Goal: Book appointment/travel/reservation

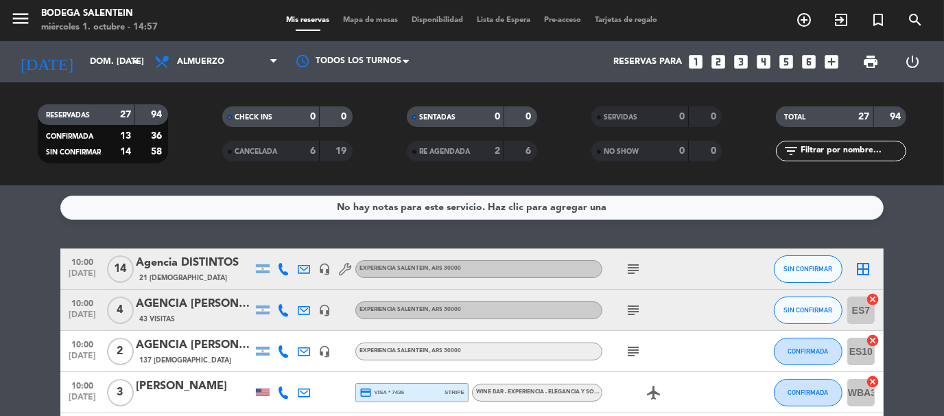
scroll to position [549, 0]
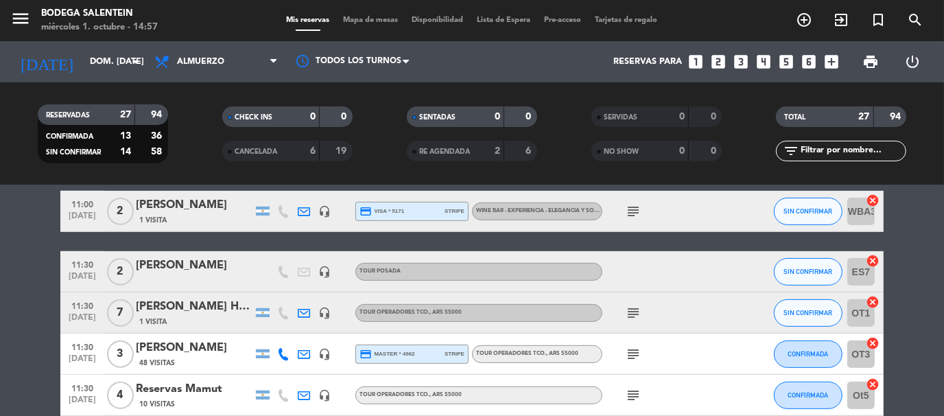
click at [726, 61] on icon "looks_two" at bounding box center [719, 62] width 18 height 18
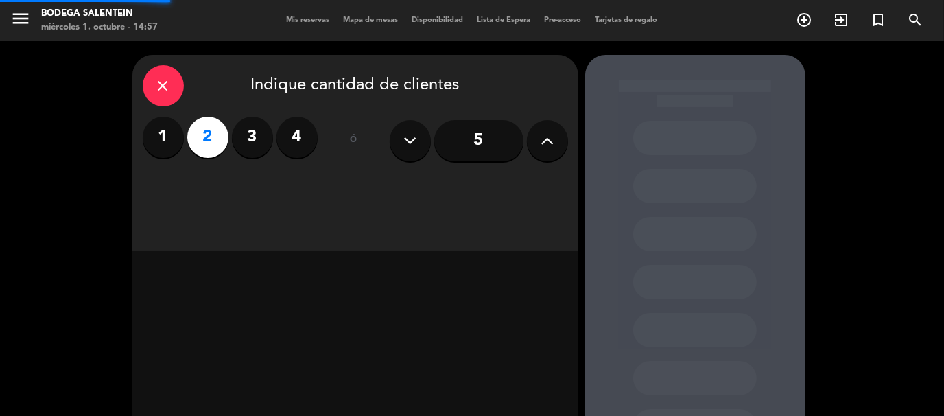
click at [722, 65] on div at bounding box center [695, 287] width 220 height 464
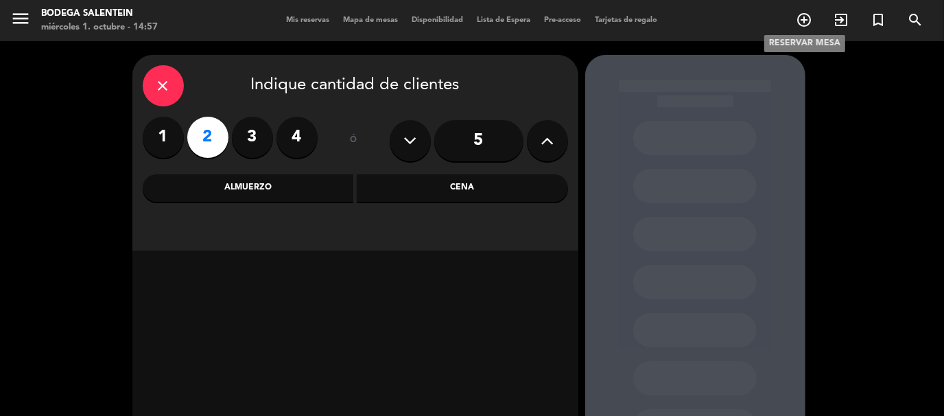
click at [808, 20] on icon "add_circle_outline" at bounding box center [804, 20] width 16 height 16
click at [807, 18] on icon "add_circle_outline" at bounding box center [804, 20] width 16 height 16
click at [207, 143] on label "2" at bounding box center [207, 137] width 41 height 41
click at [322, 201] on div "Almuerzo" at bounding box center [248, 187] width 211 height 27
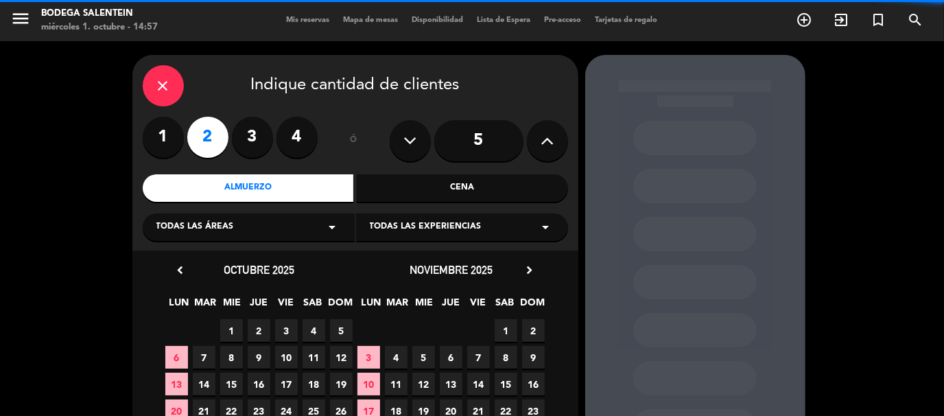
drag, startPoint x: 541, startPoint y: 226, endPoint x: 527, endPoint y: 270, distance: 46.7
click at [541, 244] on div "close Indique cantidad de clientes 1 2 3 4 ó 5 Almuerzo Cena Todas las áreas ar…" at bounding box center [355, 153] width 446 height 196
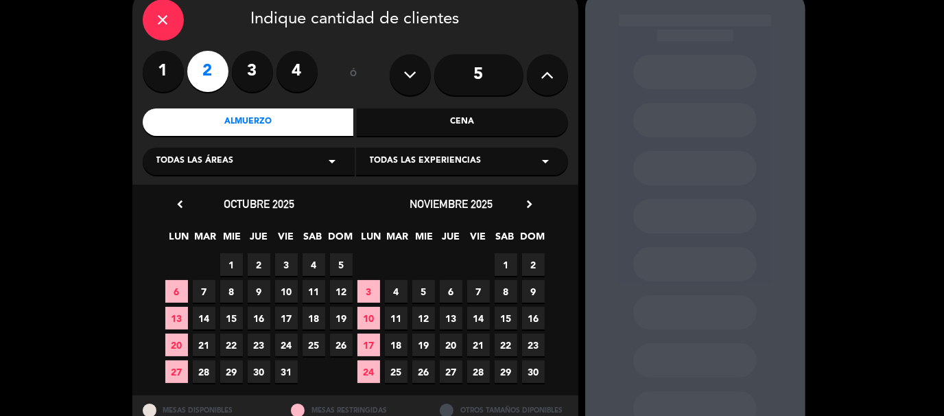
scroll to position [117, 0]
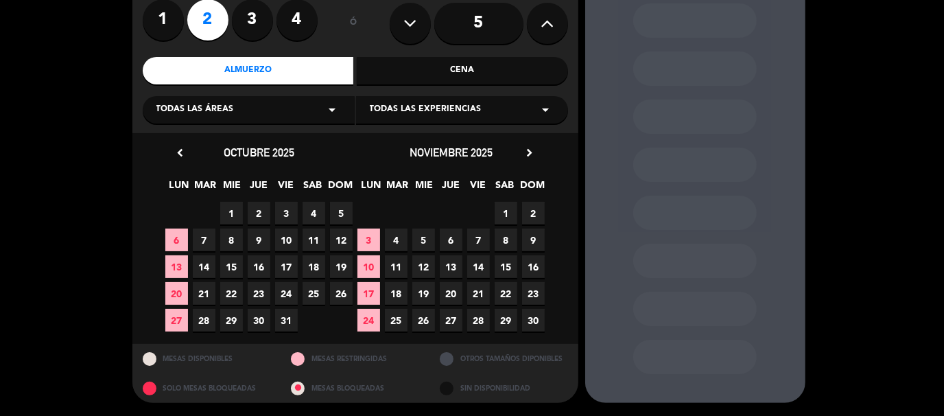
click at [525, 210] on span "2" at bounding box center [533, 213] width 23 height 23
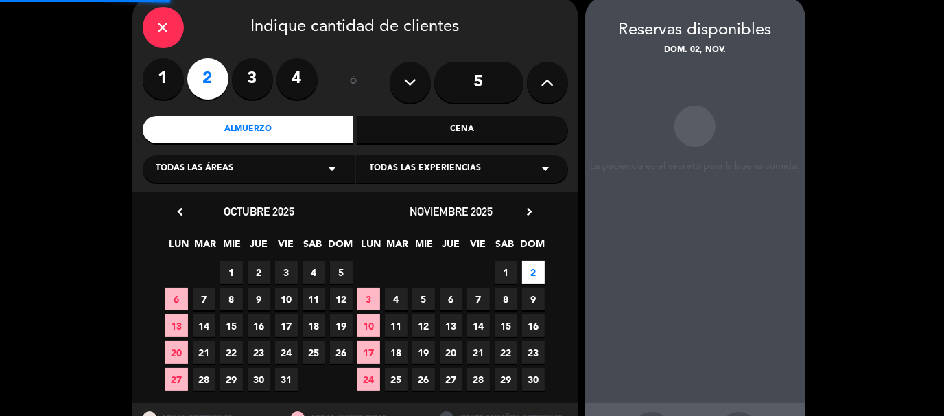
scroll to position [55, 0]
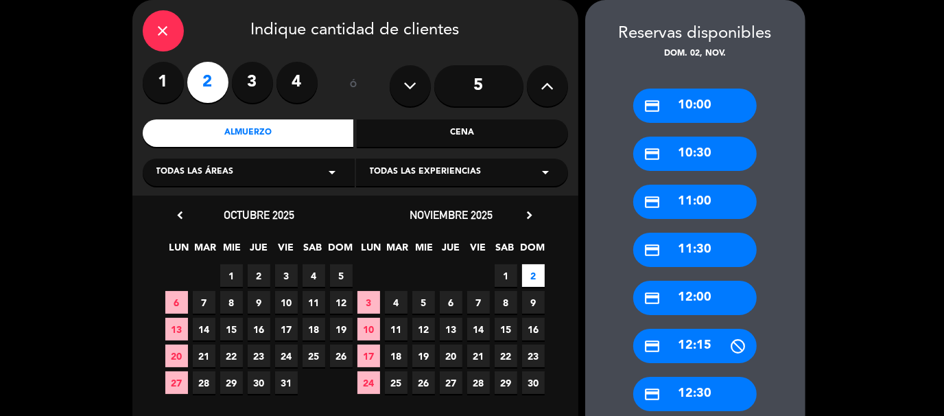
click at [526, 217] on icon "chevron_right" at bounding box center [530, 215] width 14 height 14
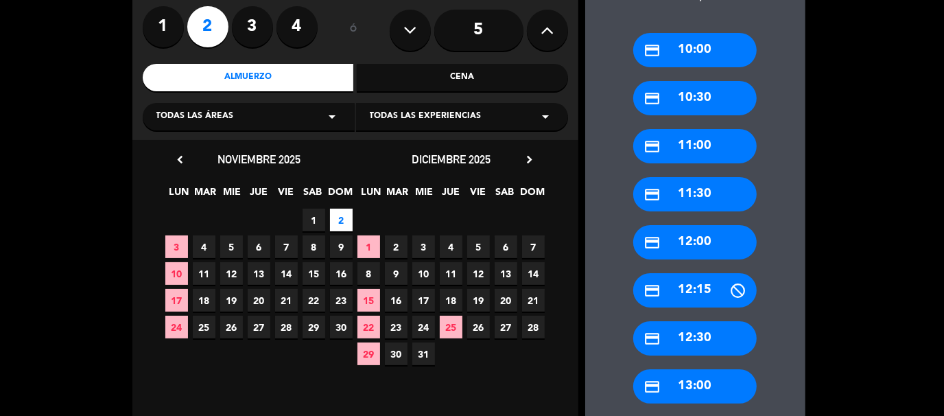
scroll to position [192, 0]
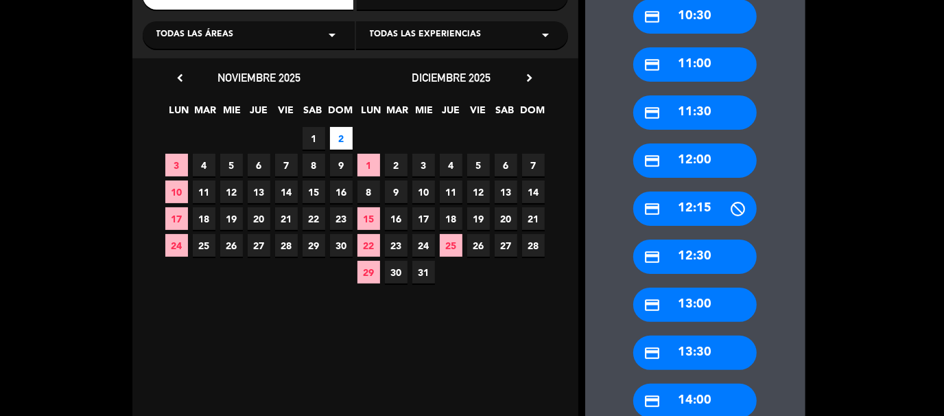
click at [537, 245] on span "28" at bounding box center [533, 245] width 23 height 23
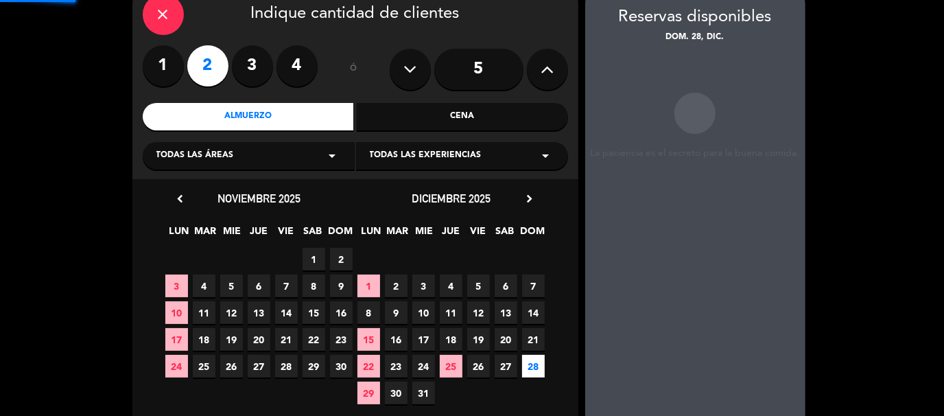
scroll to position [55, 0]
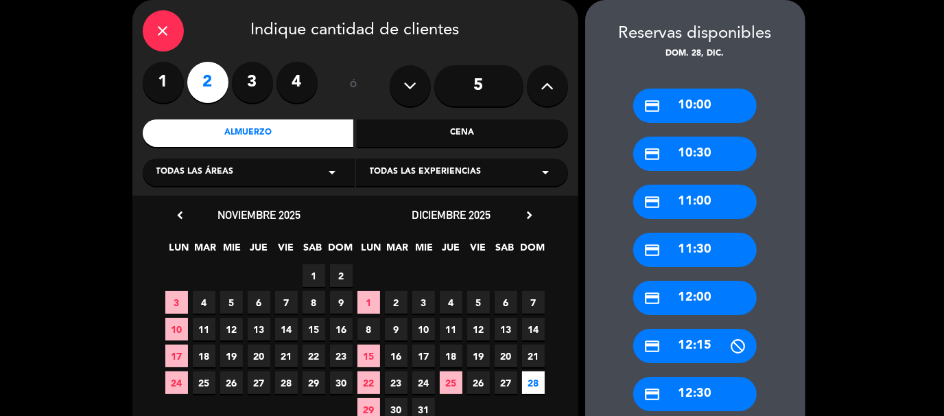
click at [291, 166] on div "Todas las áreas arrow_drop_down" at bounding box center [249, 172] width 212 height 27
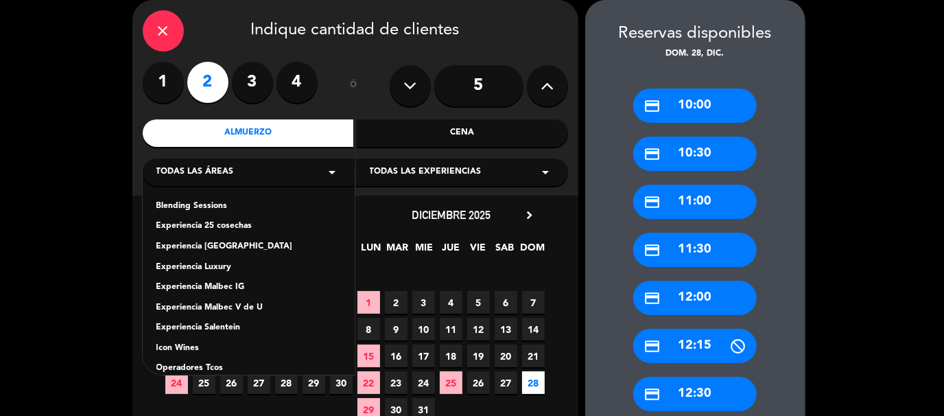
click at [513, 168] on div "Todas las experiencias arrow_drop_down" at bounding box center [462, 172] width 212 height 27
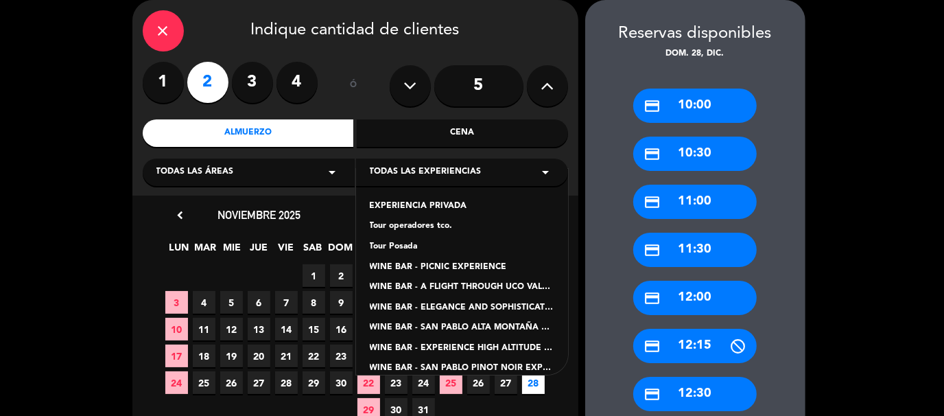
click at [383, 246] on div "Tour Posada" at bounding box center [462, 247] width 185 height 14
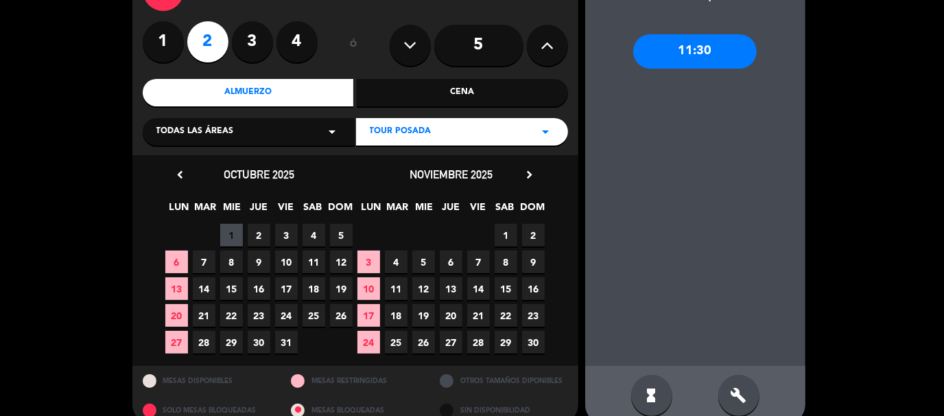
scroll to position [117, 0]
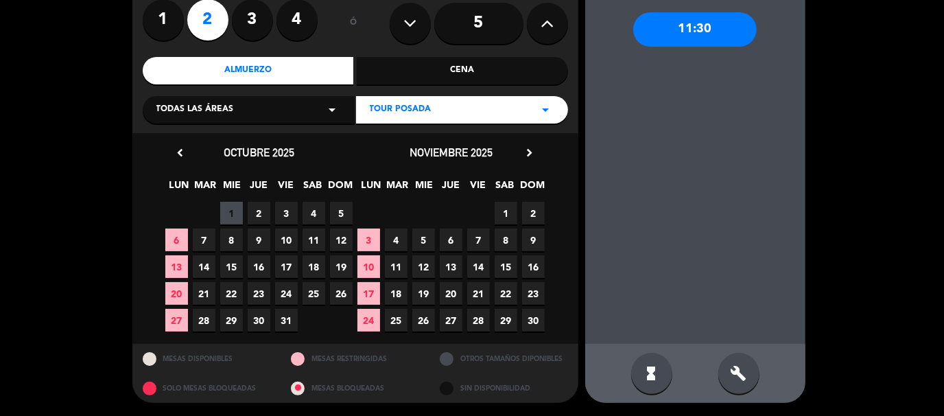
click at [480, 323] on span "28" at bounding box center [478, 320] width 23 height 23
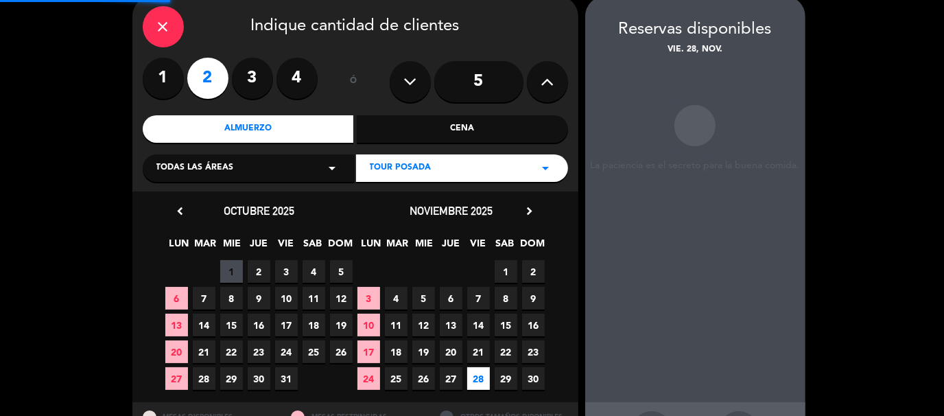
scroll to position [55, 0]
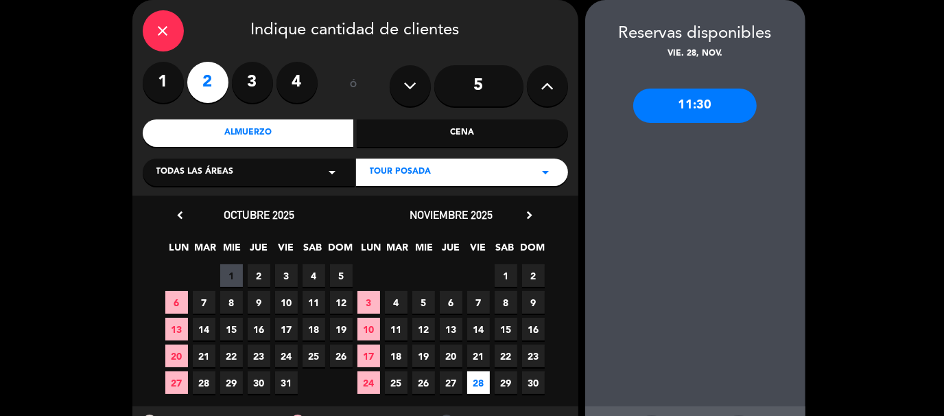
click at [702, 97] on div "11:30" at bounding box center [695, 106] width 124 height 34
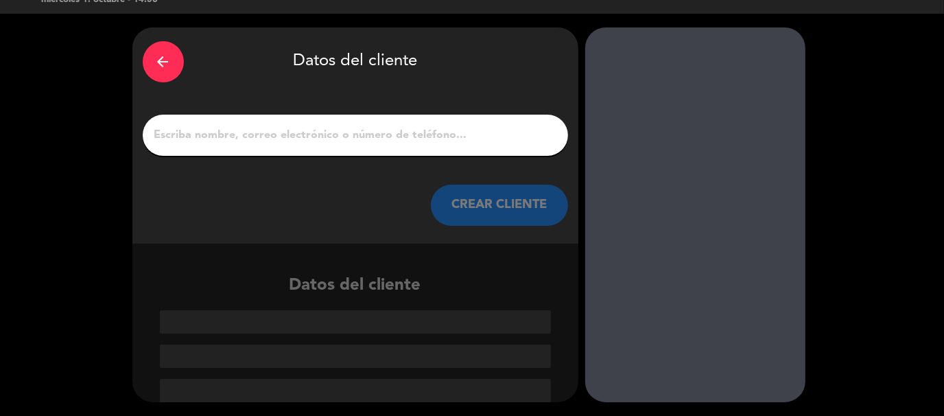
click at [362, 147] on div at bounding box center [355, 135] width 425 height 41
click at [364, 123] on div at bounding box center [355, 135] width 425 height 41
click at [294, 143] on input "1" at bounding box center [355, 135] width 405 height 19
paste input "[PERSON_NAME]"
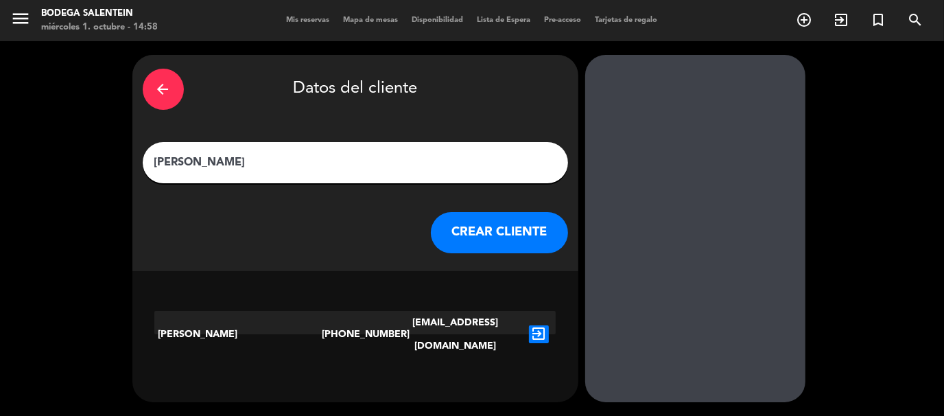
type input "[PERSON_NAME]"
click at [518, 228] on button "CREAR CLIENTE" at bounding box center [499, 232] width 137 height 41
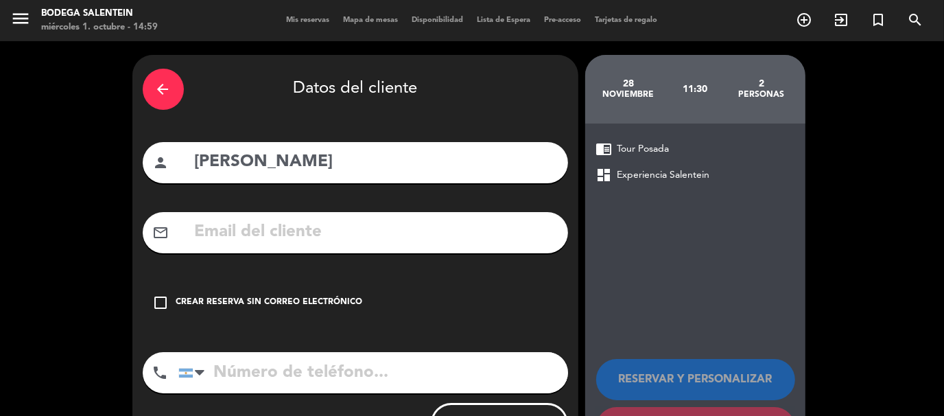
click at [214, 248] on div "mail_outline" at bounding box center [355, 232] width 425 height 41
click at [334, 244] on input "text" at bounding box center [376, 232] width 364 height 28
paste input "[EMAIL_ADDRESS][DOMAIN_NAME]"
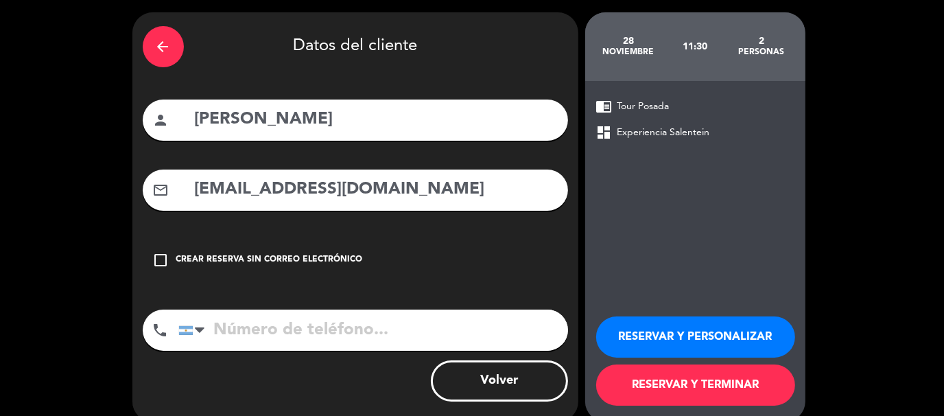
scroll to position [62, 0]
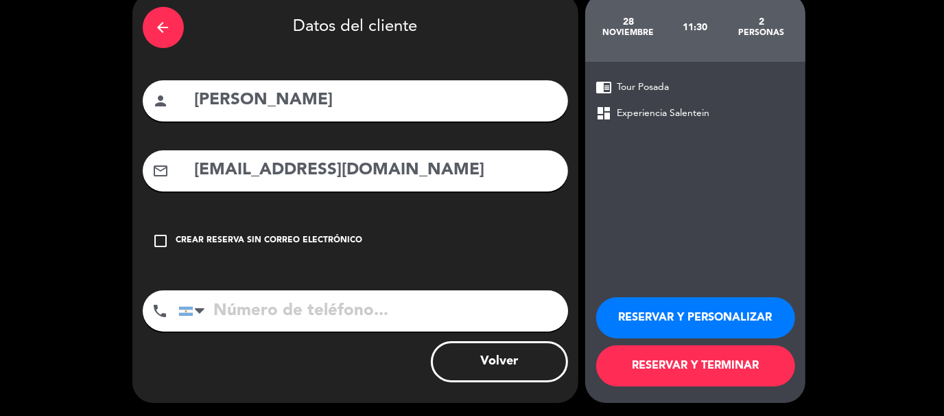
type input "[EMAIL_ADDRESS][DOMAIN_NAME]"
click at [672, 366] on button "RESERVAR Y TERMINAR" at bounding box center [695, 365] width 199 height 41
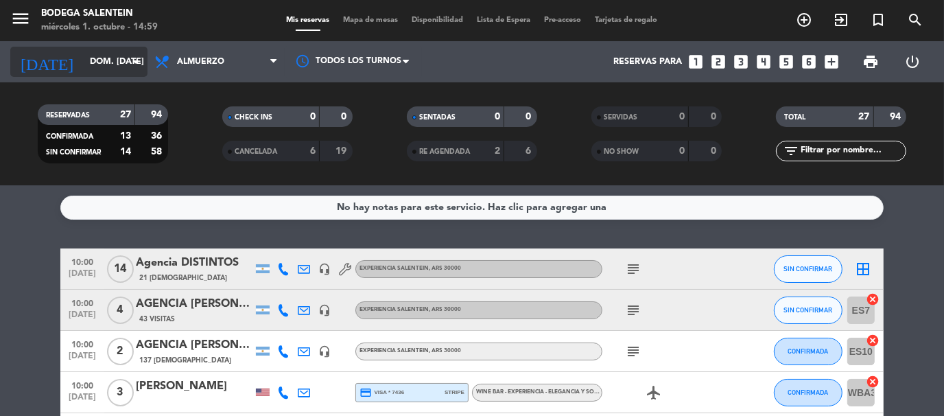
click at [133, 61] on icon "arrow_drop_down" at bounding box center [136, 62] width 16 height 16
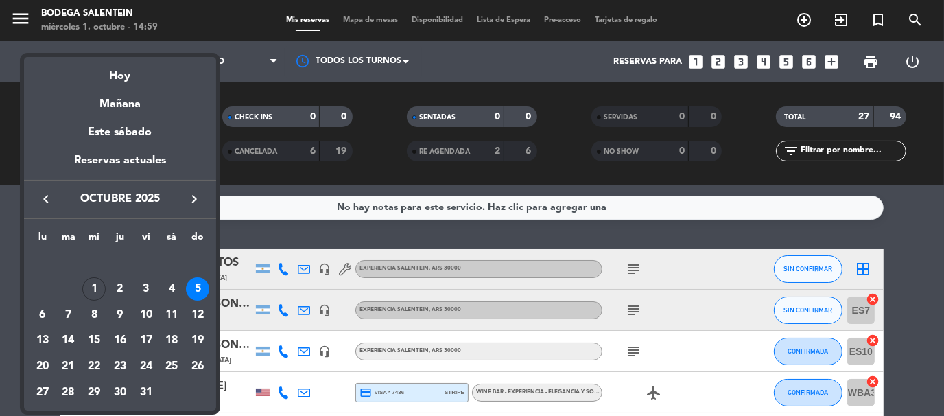
click at [197, 190] on button "keyboard_arrow_right" at bounding box center [194, 199] width 25 height 18
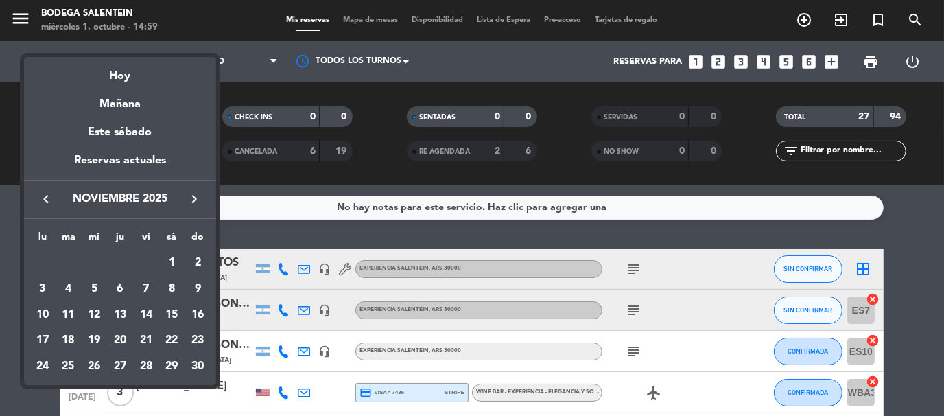
click at [197, 190] on button "keyboard_arrow_right" at bounding box center [194, 199] width 25 height 18
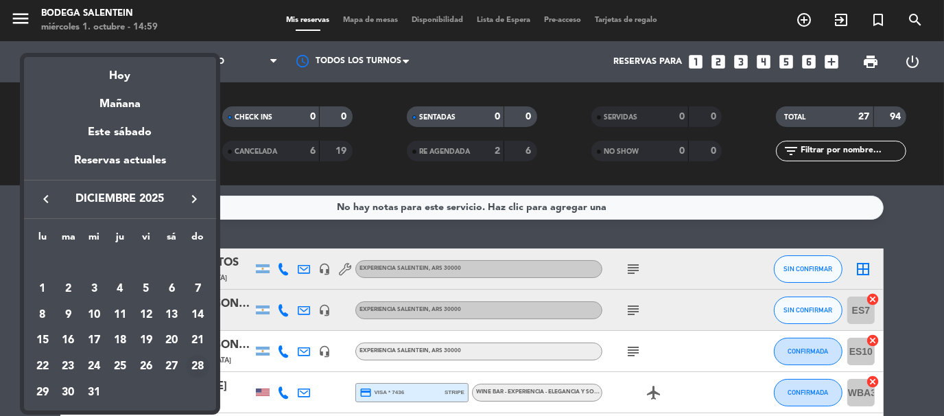
click at [195, 360] on div "28" at bounding box center [197, 366] width 23 height 23
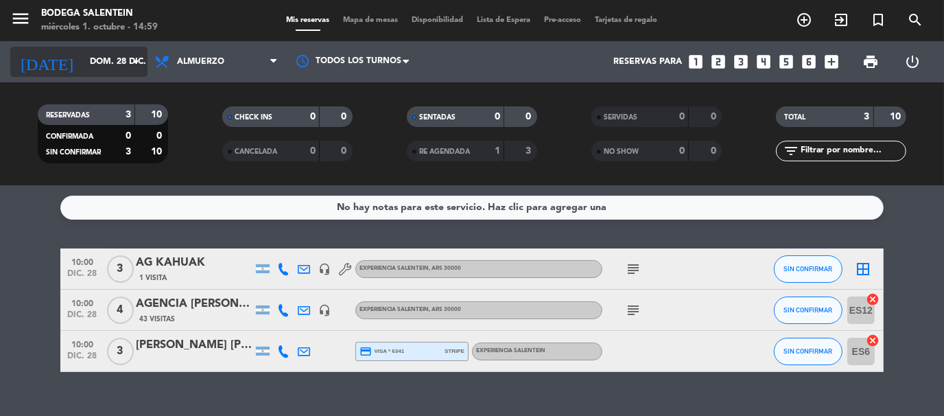
click at [134, 66] on icon "arrow_drop_down" at bounding box center [136, 62] width 16 height 16
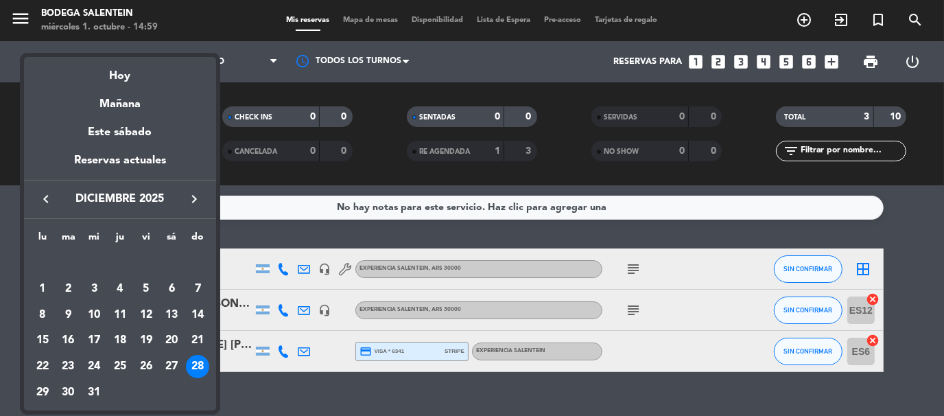
drag, startPoint x: 42, startPoint y: 202, endPoint x: 83, endPoint y: 304, distance: 109.6
click at [44, 209] on div "keyboard_arrow_left diciembre 2025 keyboard_arrow_right" at bounding box center [120, 199] width 192 height 38
click at [40, 196] on icon "keyboard_arrow_left" at bounding box center [46, 199] width 16 height 16
click at [147, 366] on div "28" at bounding box center [145, 366] width 23 height 23
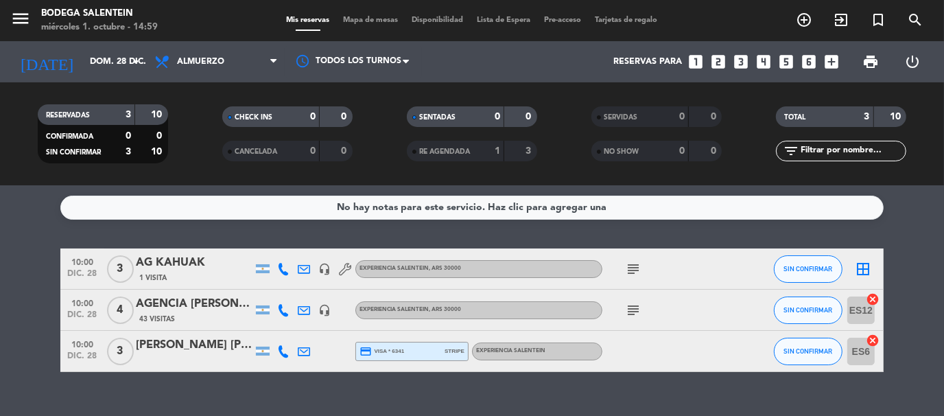
type input "vie. [DATE]"
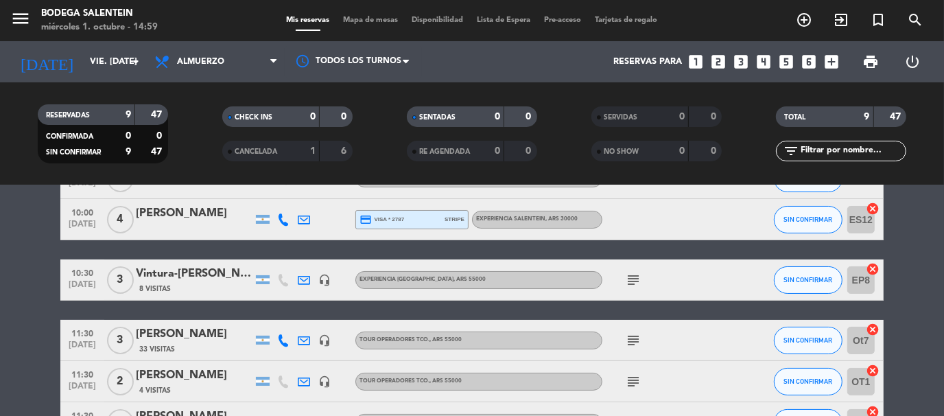
scroll to position [206, 0]
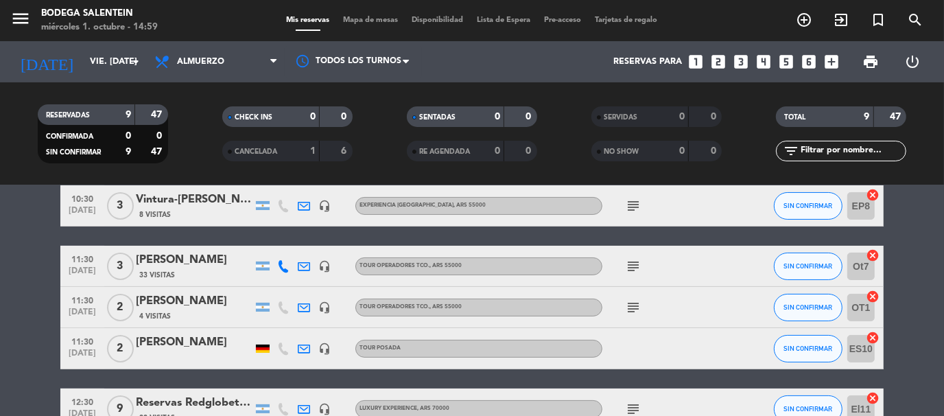
drag, startPoint x: 97, startPoint y: 340, endPoint x: 112, endPoint y: 340, distance: 14.4
click at [97, 339] on span "11:30" at bounding box center [82, 341] width 34 height 16
click at [180, 345] on div "[PERSON_NAME]" at bounding box center [194, 342] width 117 height 18
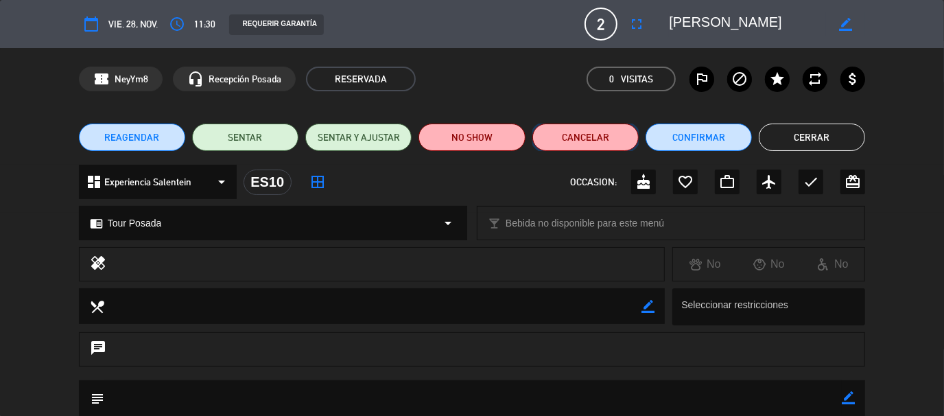
click at [587, 137] on button "Cancelar" at bounding box center [585, 137] width 106 height 27
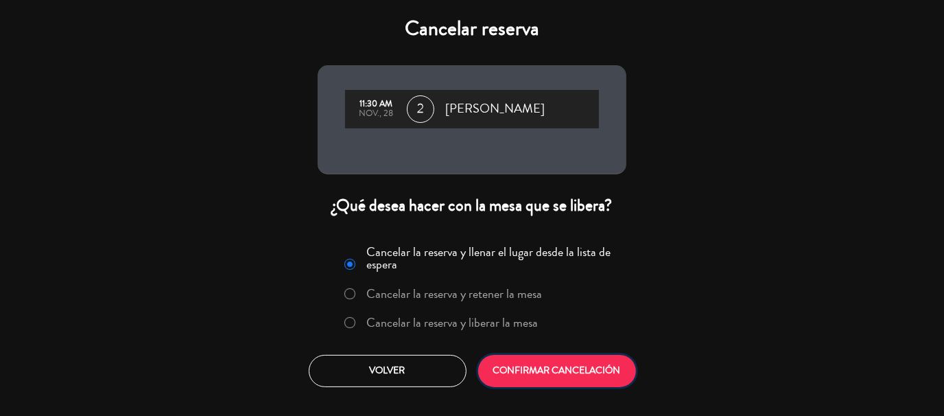
drag, startPoint x: 549, startPoint y: 369, endPoint x: 449, endPoint y: 395, distance: 102.9
click at [548, 368] on button "CONFIRMAR CANCELACIÓN" at bounding box center [557, 371] width 158 height 32
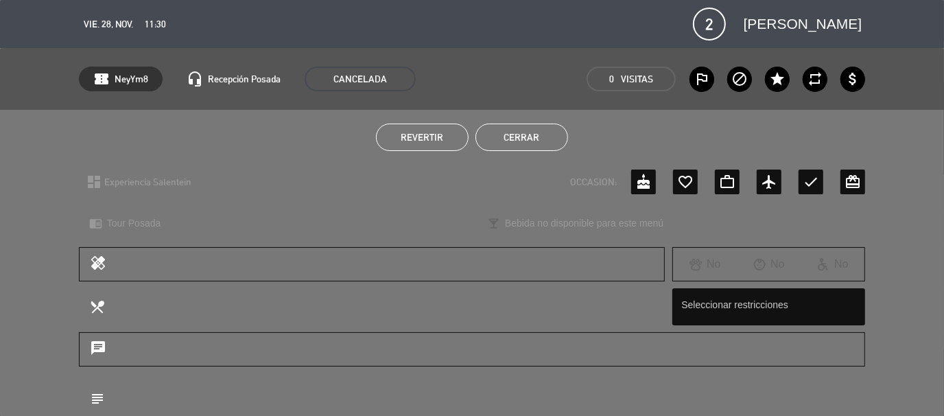
click at [524, 139] on button "Cerrar" at bounding box center [522, 137] width 93 height 27
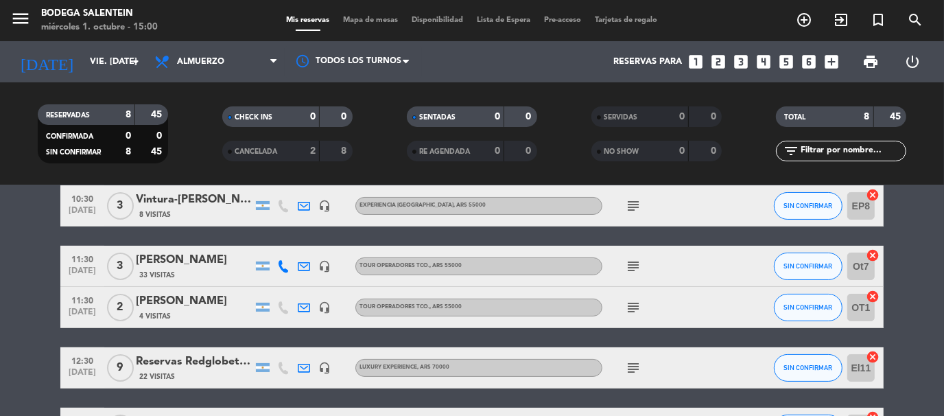
click at [710, 62] on icon "looks_two" at bounding box center [719, 62] width 18 height 18
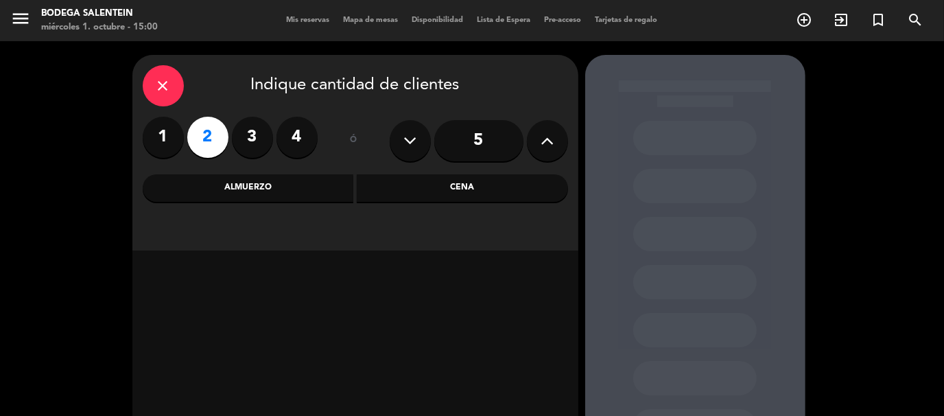
click at [248, 182] on div "Almuerzo" at bounding box center [248, 187] width 211 height 27
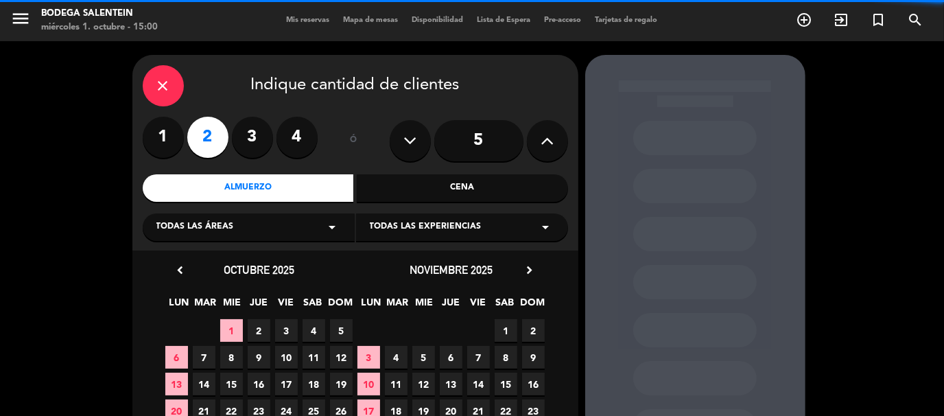
click at [548, 224] on icon "arrow_drop_down" at bounding box center [546, 227] width 16 height 16
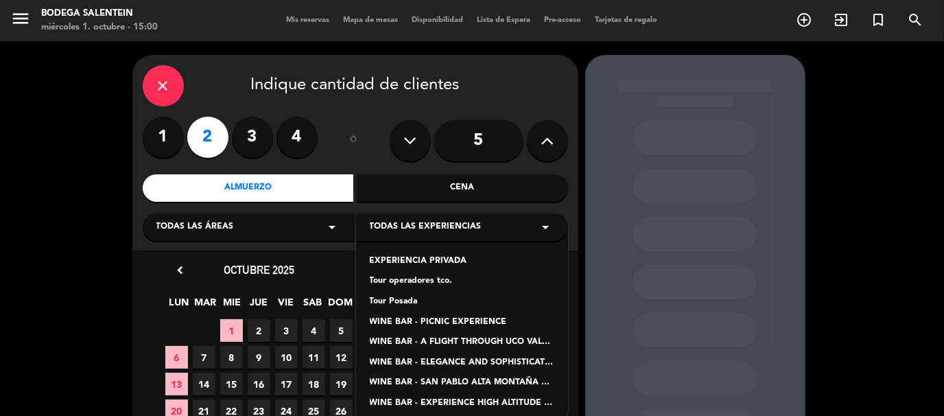
click at [424, 300] on div "Tour Posada" at bounding box center [462, 302] width 185 height 14
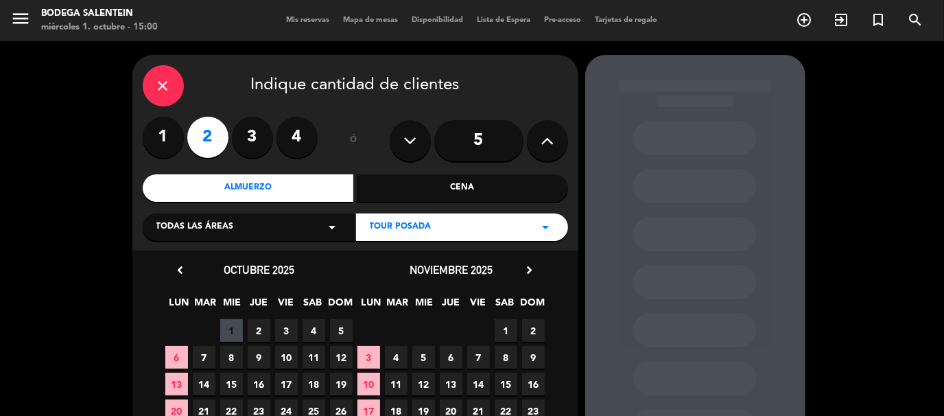
click at [530, 276] on icon "chevron_right" at bounding box center [530, 270] width 14 height 14
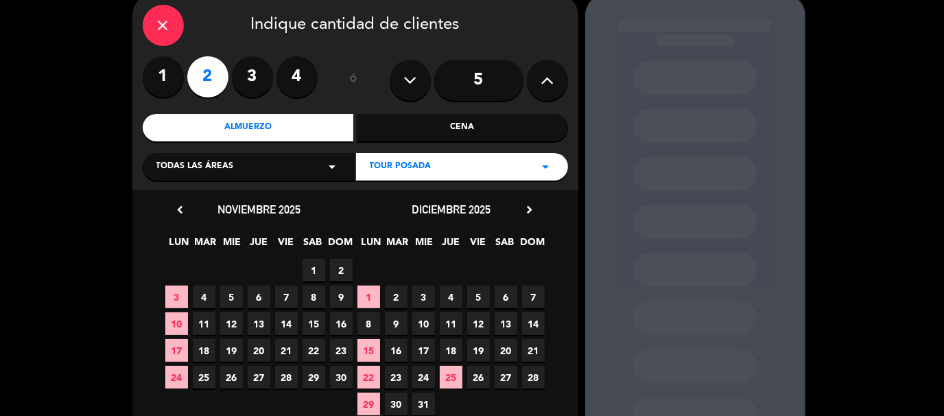
scroll to position [137, 0]
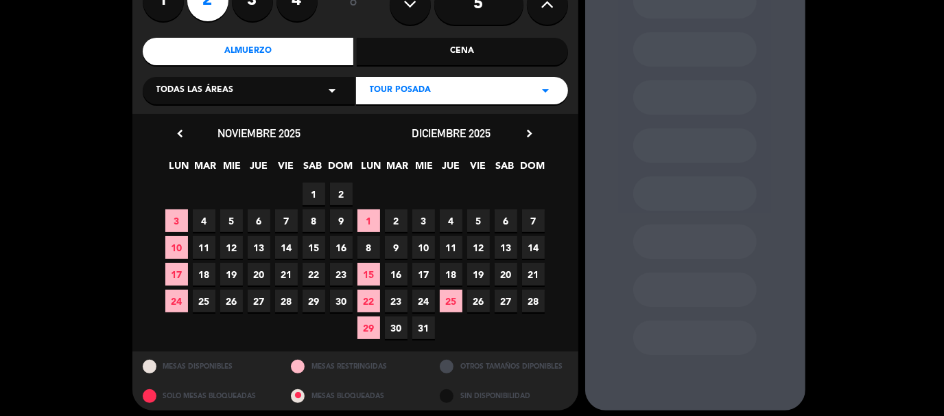
click at [525, 300] on span "28" at bounding box center [533, 301] width 23 height 23
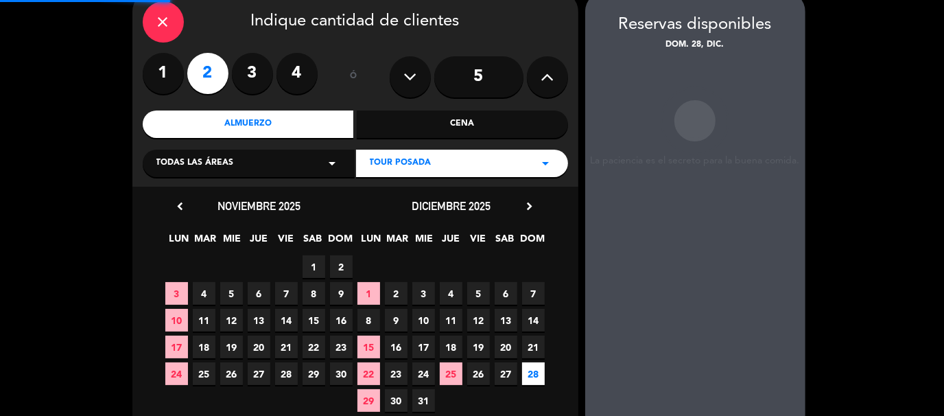
scroll to position [55, 0]
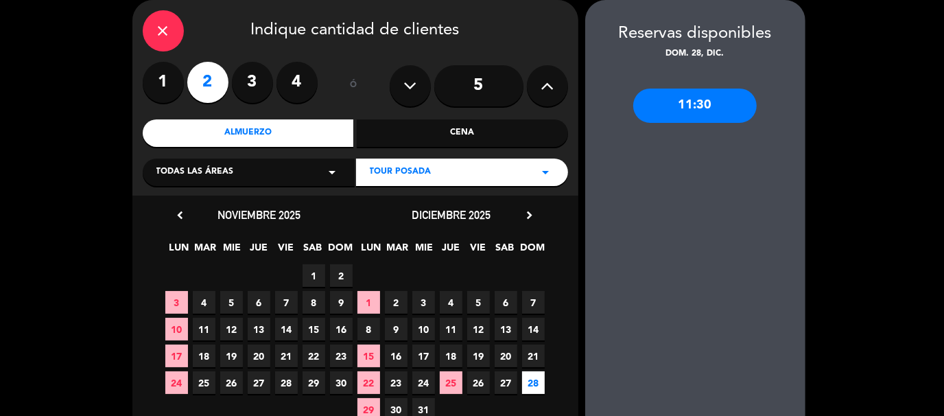
click at [716, 110] on div "11:30" at bounding box center [695, 106] width 124 height 34
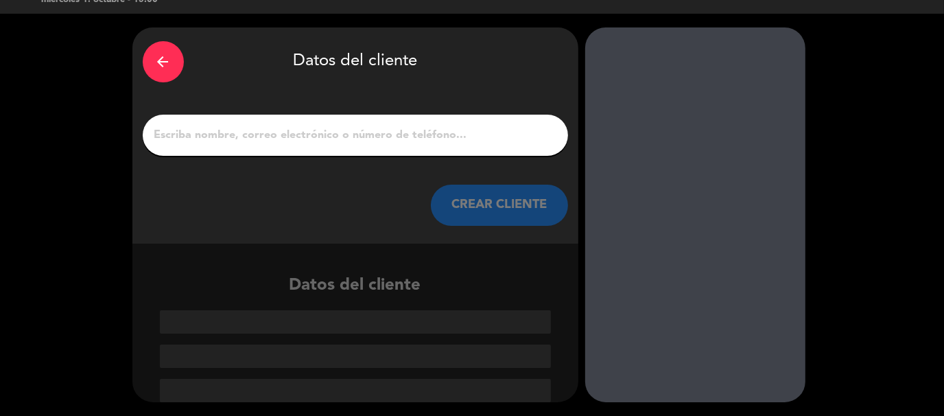
scroll to position [27, 0]
click at [406, 145] on div at bounding box center [355, 135] width 425 height 41
click at [373, 126] on input "1" at bounding box center [355, 135] width 405 height 19
paste input "[EMAIL_ADDRESS][DOMAIN_NAME]"
type input "[EMAIL_ADDRESS][DOMAIN_NAME]"
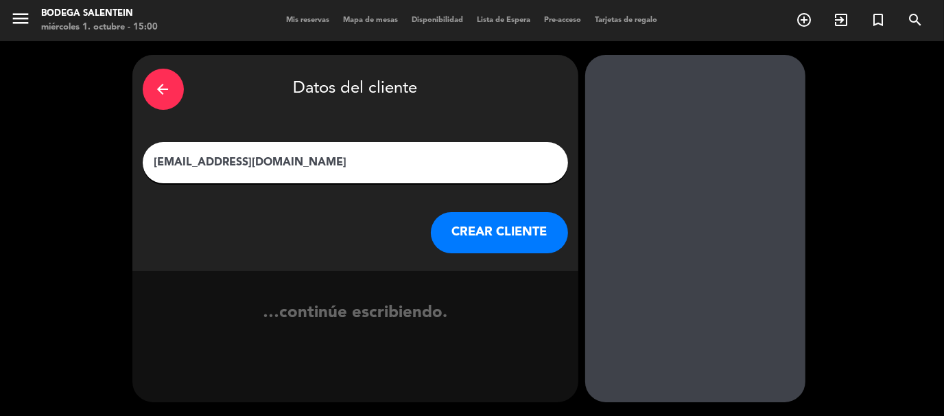
scroll to position [0, 0]
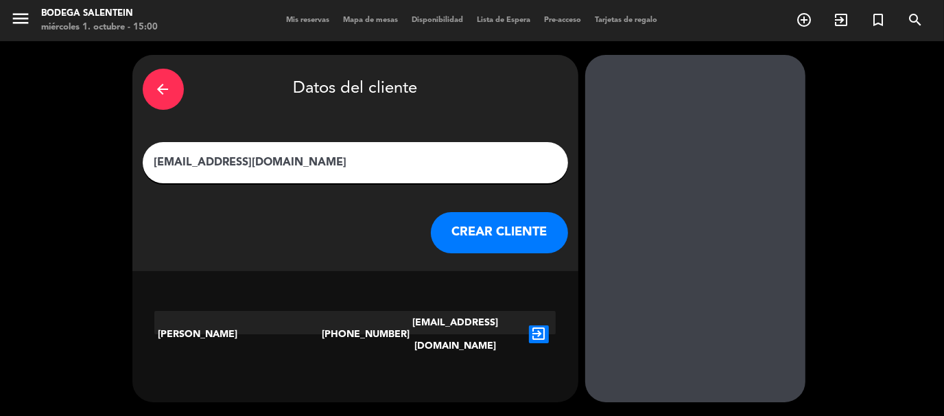
drag, startPoint x: 288, startPoint y: 165, endPoint x: 21, endPoint y: 165, distance: 267.6
click at [21, 165] on div "arrow_back Datos del cliente [EMAIL_ADDRESS][DOMAIN_NAME] CREAR CLIENTE [PERSON…" at bounding box center [472, 228] width 944 height 375
type input "[PERSON_NAME]"
click at [497, 239] on button "CREAR CLIENTE" at bounding box center [499, 232] width 137 height 41
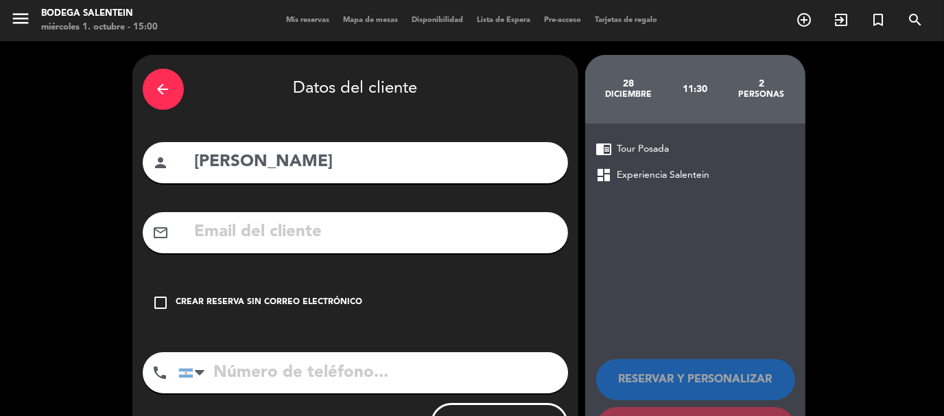
click at [353, 242] on input "text" at bounding box center [376, 232] width 364 height 28
paste input "[EMAIL_ADDRESS][DOMAIN_NAME]"
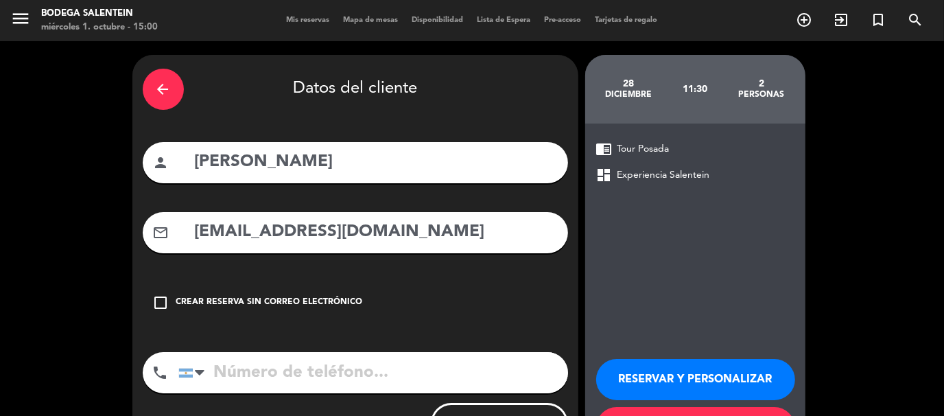
scroll to position [62, 0]
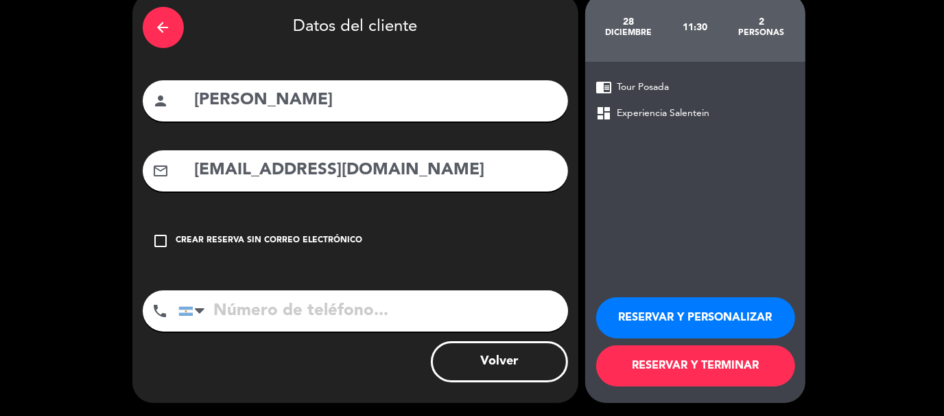
type input "[EMAIL_ADDRESS][DOMAIN_NAME]"
click at [640, 362] on button "RESERVAR Y TERMINAR" at bounding box center [695, 365] width 199 height 41
